Goal: Information Seeking & Learning: Learn about a topic

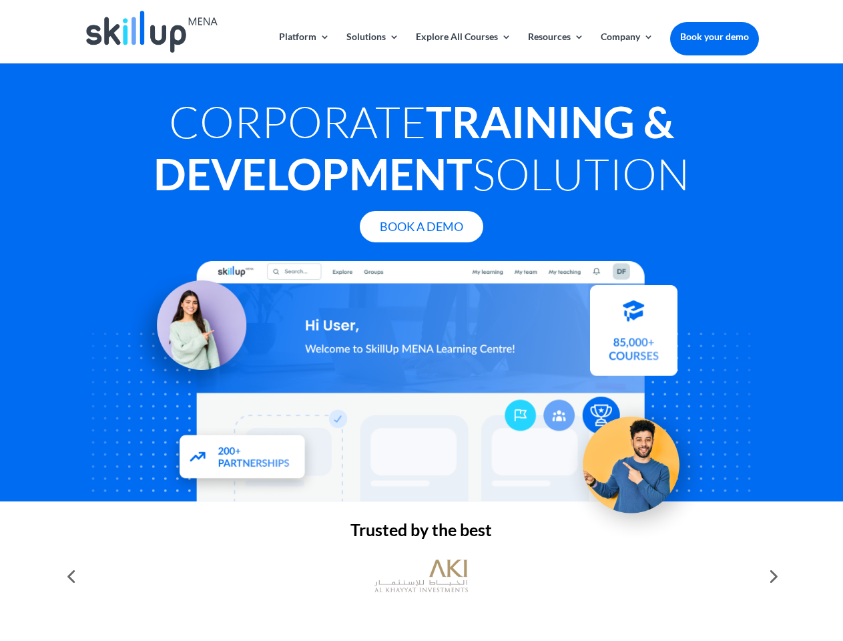
click at [421, 320] on div at bounding box center [421, 381] width 674 height 240
click at [372, 47] on link "Solutions" at bounding box center [372, 47] width 53 height 31
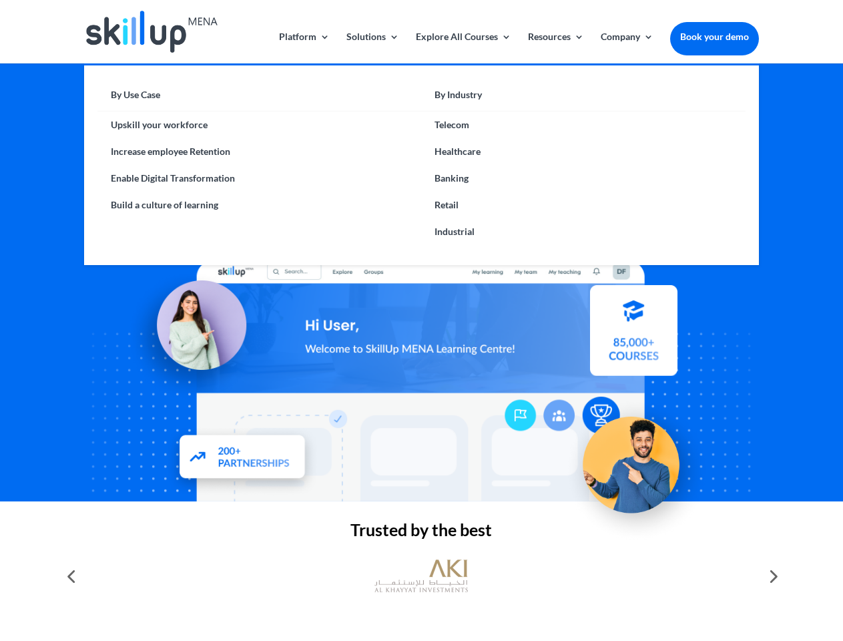
click at [462, 47] on link "Explore All Courses" at bounding box center [463, 47] width 95 height 31
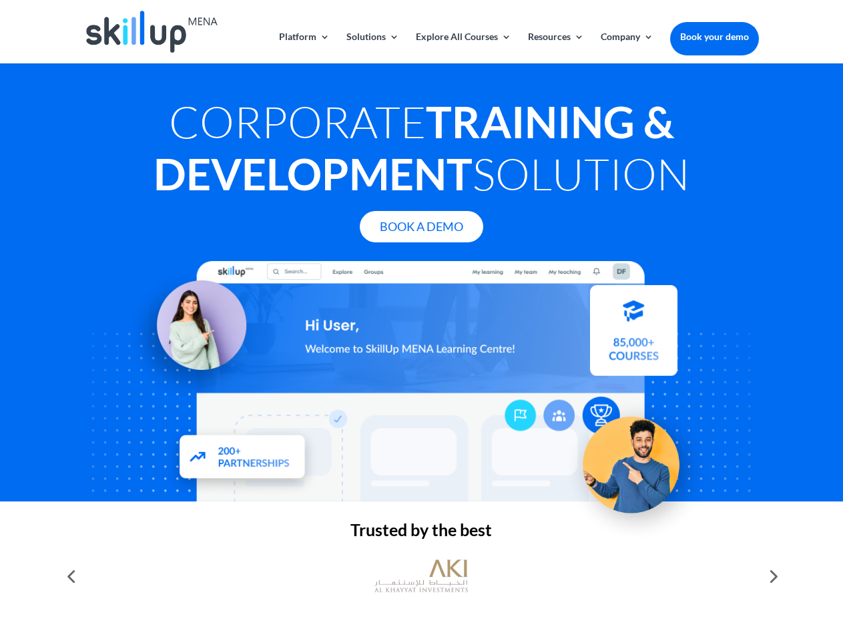
click at [554, 47] on link "Resources" at bounding box center [556, 47] width 56 height 31
click at [627, 47] on link "Company" at bounding box center [627, 47] width 53 height 31
click at [421, 576] on img at bounding box center [420, 575] width 93 height 47
